Goal: Find specific page/section: Find specific page/section

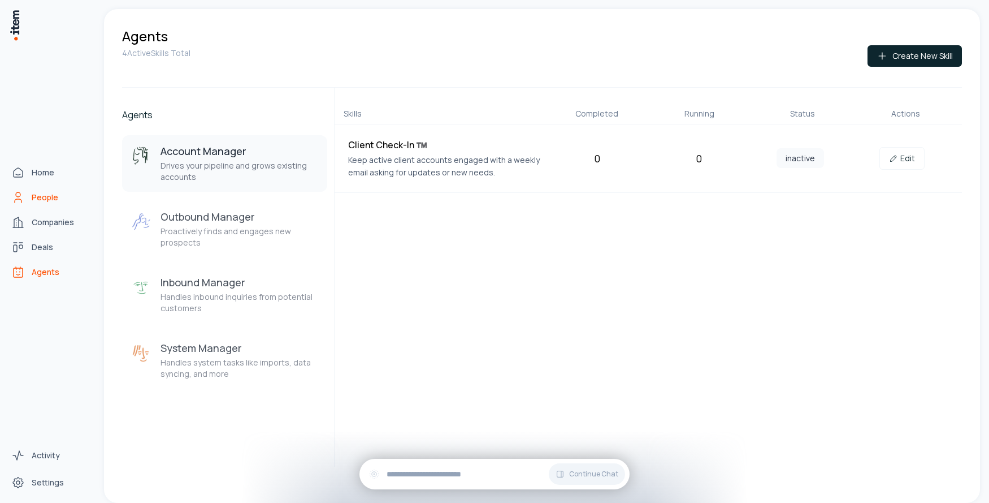
click at [49, 195] on span "People" at bounding box center [45, 197] width 27 height 11
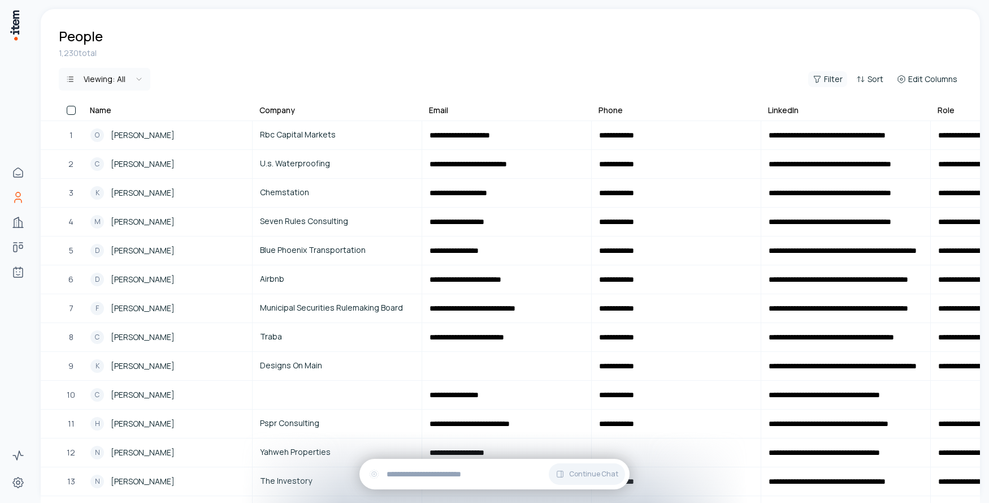
click at [830, 74] on span "Filter" at bounding box center [833, 78] width 19 height 11
click at [564, 134] on button "Add filter" at bounding box center [690, 132] width 297 height 20
